Goal: Transaction & Acquisition: Purchase product/service

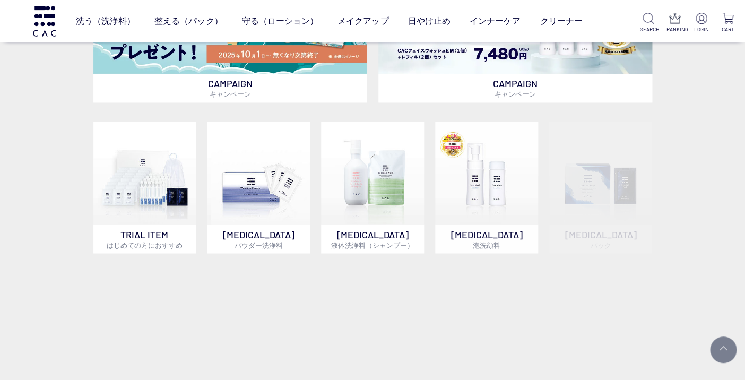
scroll to position [501, 0]
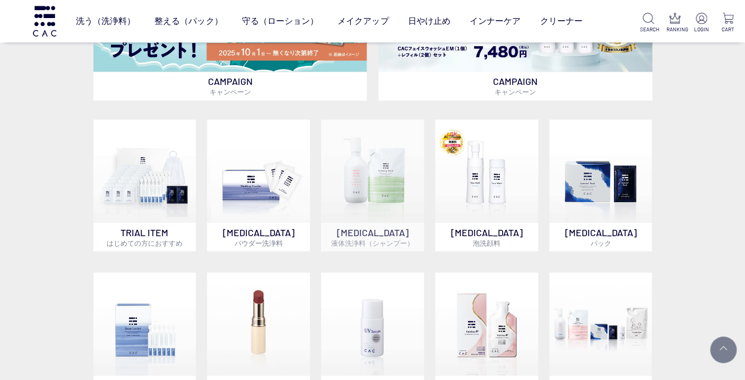
click at [364, 193] on img at bounding box center [372, 170] width 103 height 103
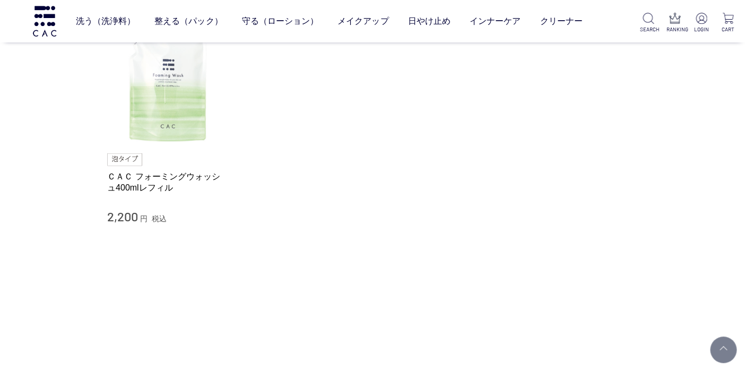
scroll to position [335, 0]
click at [161, 118] on img at bounding box center [167, 82] width 121 height 121
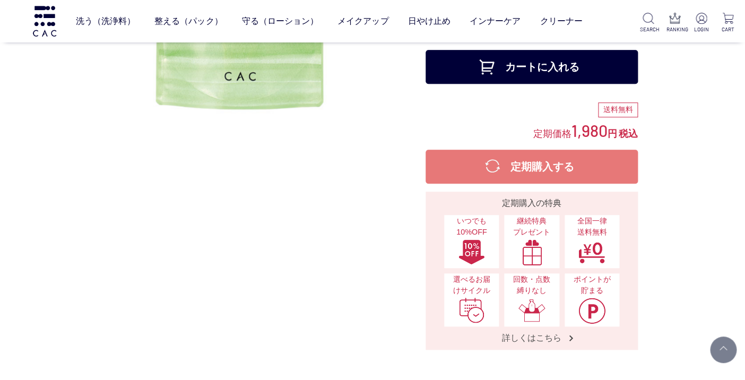
scroll to position [191, 0]
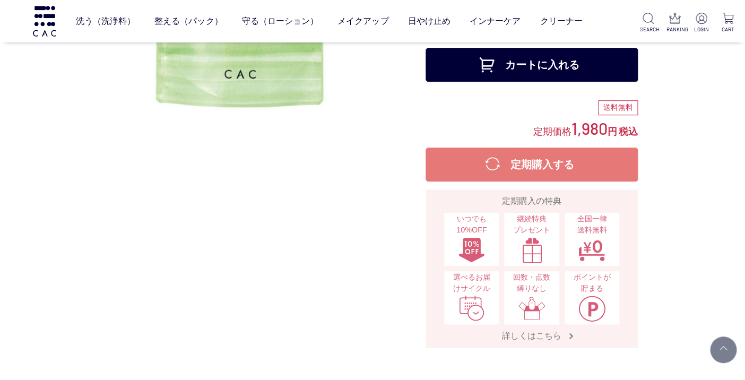
click at [527, 332] on span "詳しくはこちら" at bounding box center [532, 335] width 81 height 11
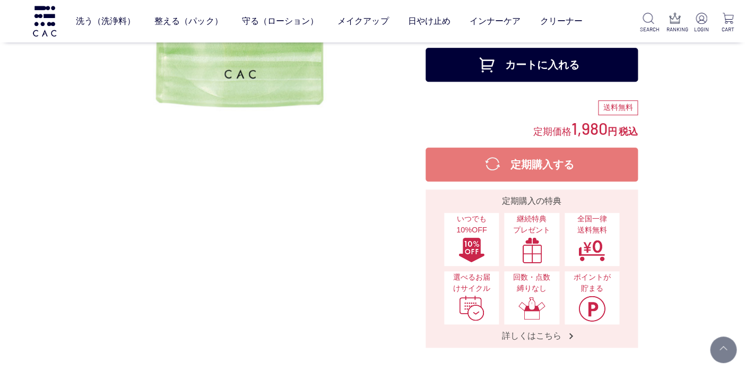
click at [532, 166] on button "定期購入する" at bounding box center [532, 165] width 212 height 34
